Goal: Task Accomplishment & Management: Complete application form

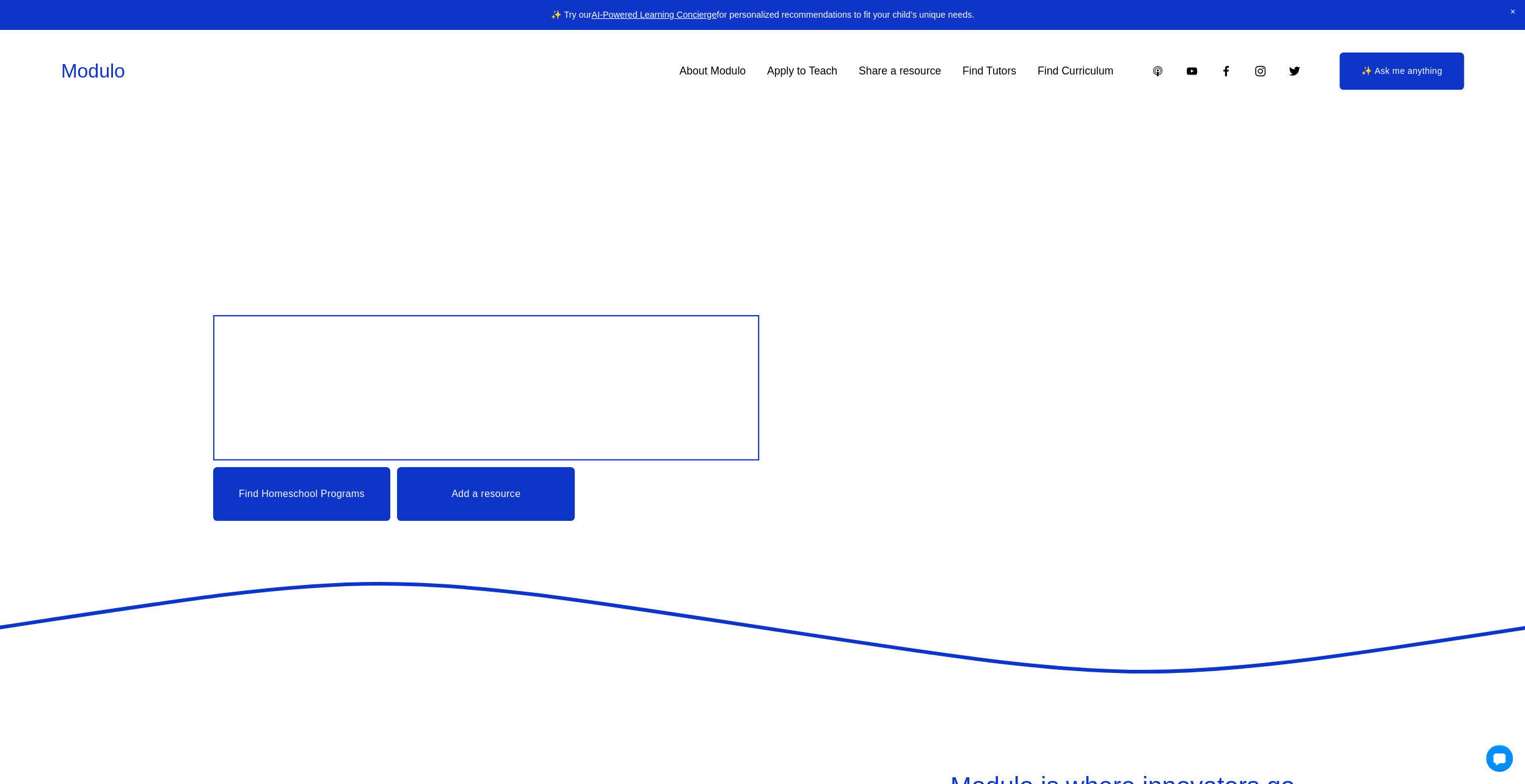
click at [729, 75] on link "About Modulo" at bounding box center [712, 71] width 67 height 22
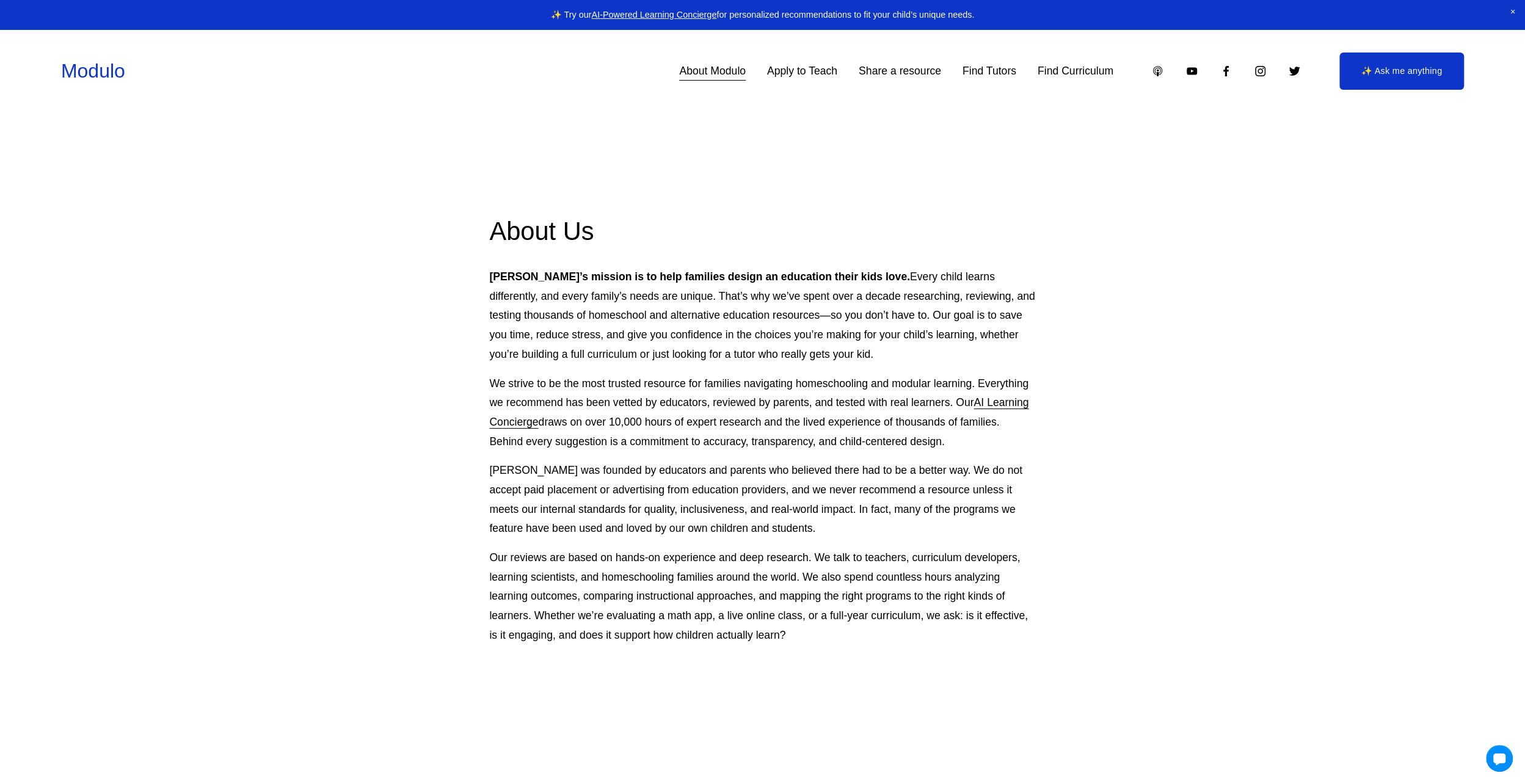
click at [791, 71] on link "Apply to Teach" at bounding box center [802, 71] width 70 height 22
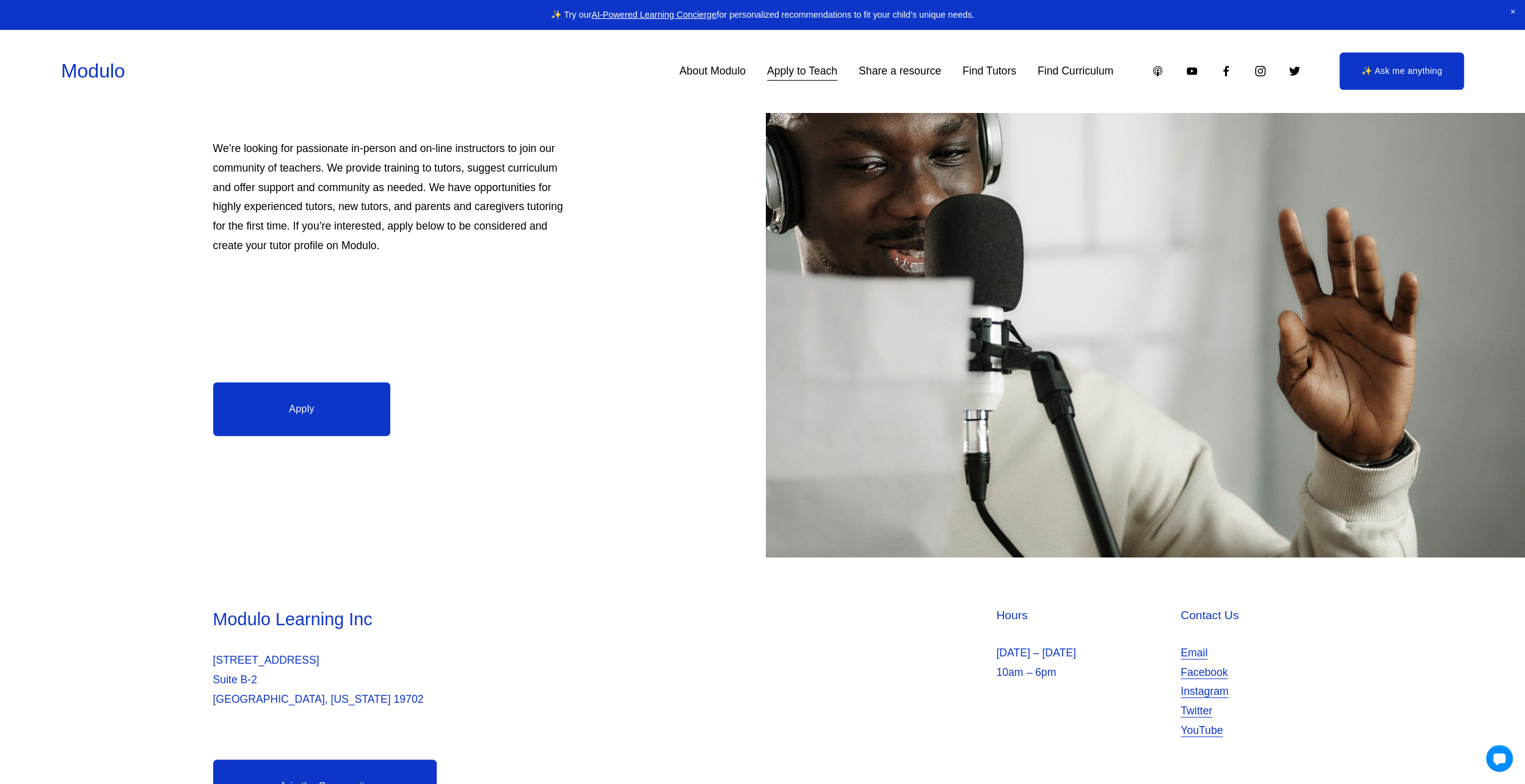
scroll to position [298, 0]
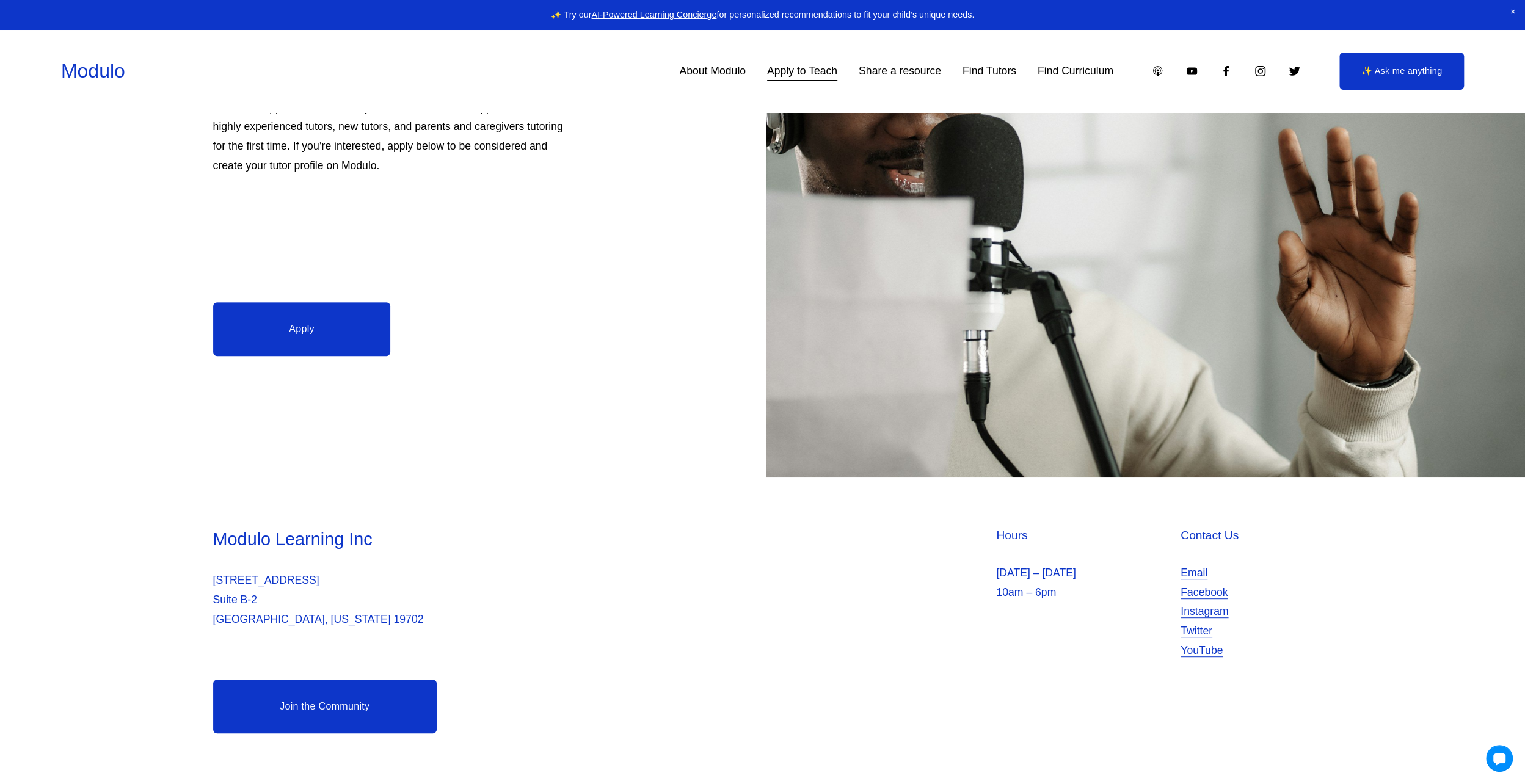
click at [380, 342] on link "Apply" at bounding box center [302, 329] width 178 height 54
